Goal: Information Seeking & Learning: Learn about a topic

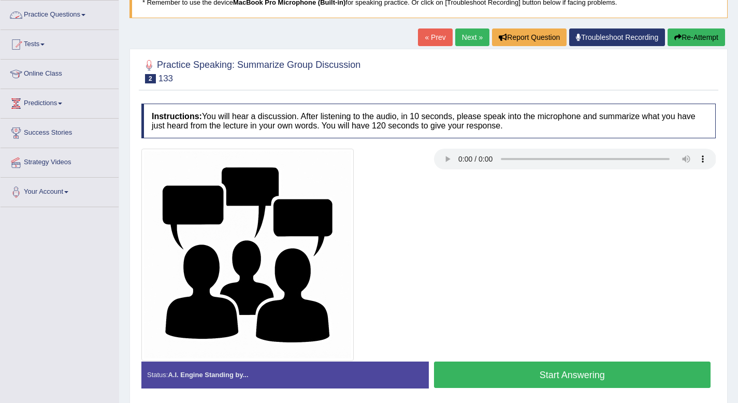
click at [88, 19] on link "Practice Questions" at bounding box center [60, 14] width 118 height 26
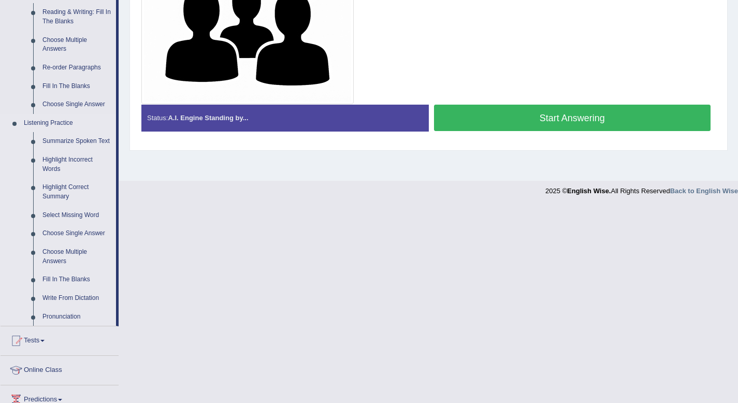
scroll to position [373, 0]
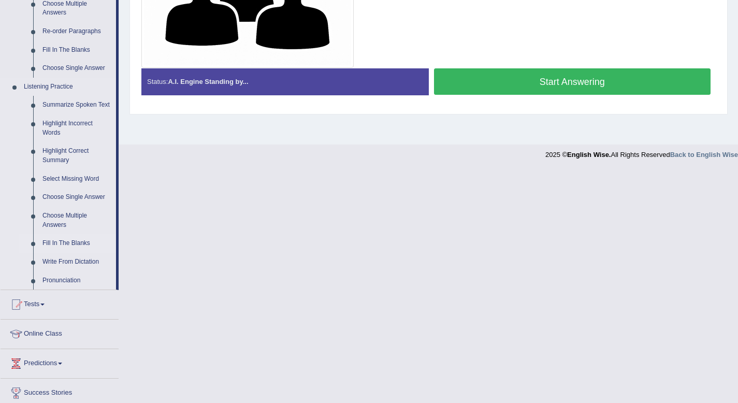
click at [68, 250] on link "Fill In The Blanks" at bounding box center [77, 243] width 78 height 19
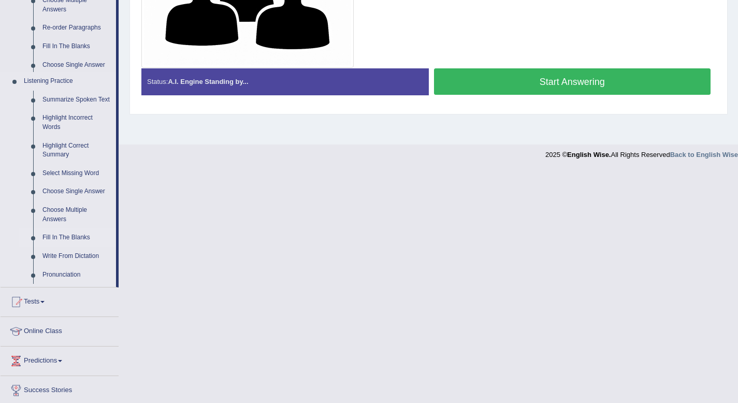
scroll to position [141, 0]
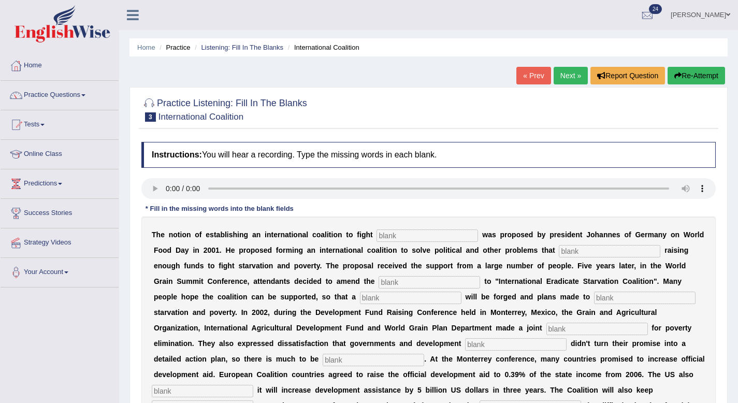
click at [444, 237] on input "text" at bounding box center [426, 235] width 101 height 12
click at [380, 237] on input "text" at bounding box center [426, 235] width 101 height 12
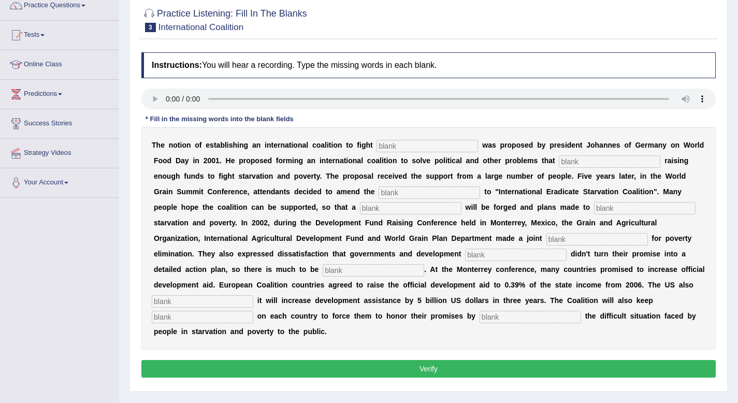
scroll to position [43, 0]
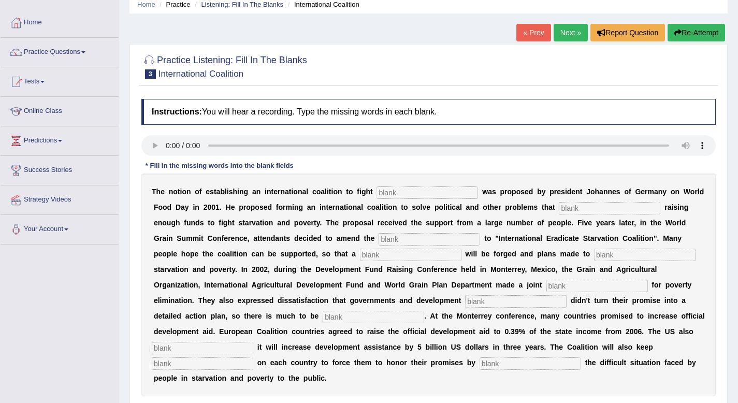
click at [408, 200] on div "T h e n o t i o n o f e s t a b l i s h i n g a n i n t e r n a t i o n a l c o…" at bounding box center [428, 284] width 574 height 223
click at [395, 192] on input "text" at bounding box center [426, 192] width 101 height 12
type input "est"
click at [585, 211] on input "text" at bounding box center [609, 208] width 101 height 12
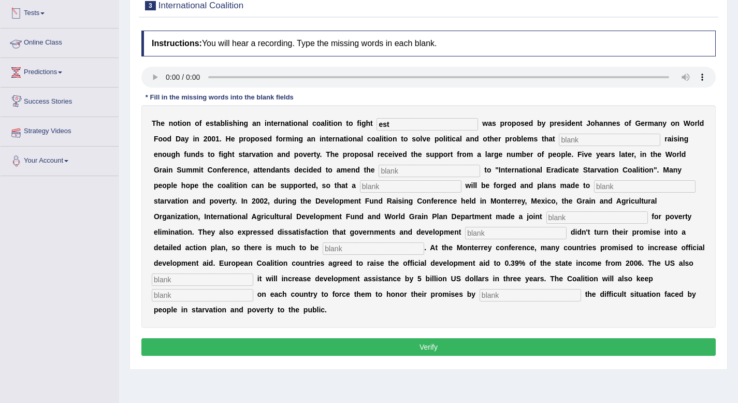
scroll to position [141, 0]
